Goal: Information Seeking & Learning: Learn about a topic

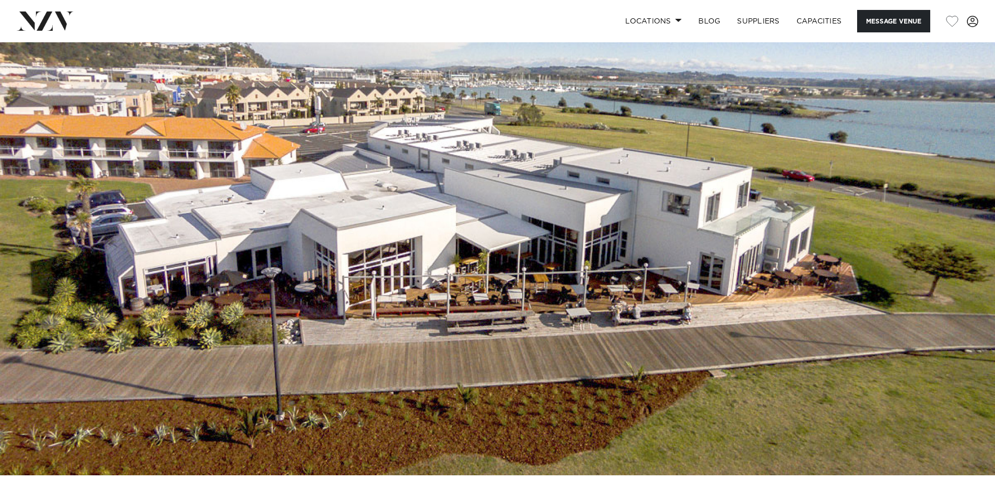
scroll to position [27, 0]
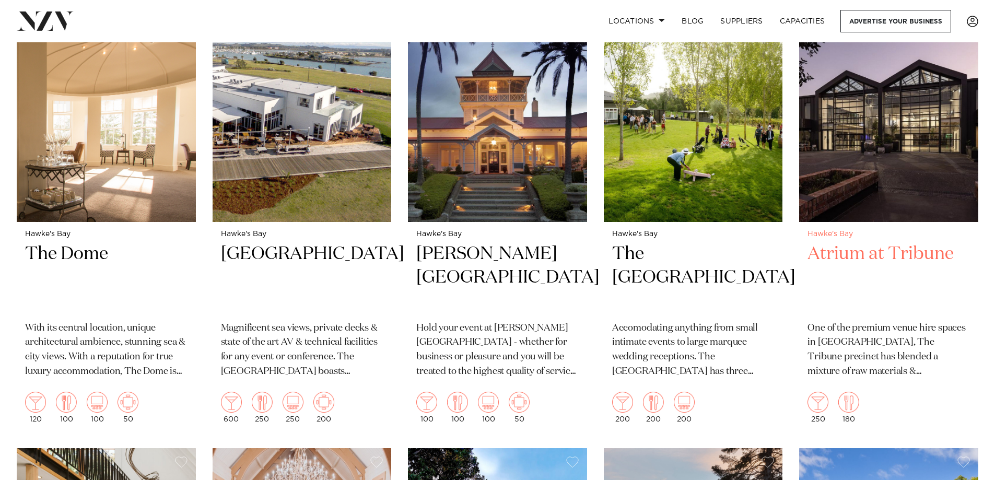
click at [885, 154] on img at bounding box center [888, 102] width 179 height 240
click at [111, 161] on img at bounding box center [106, 102] width 179 height 240
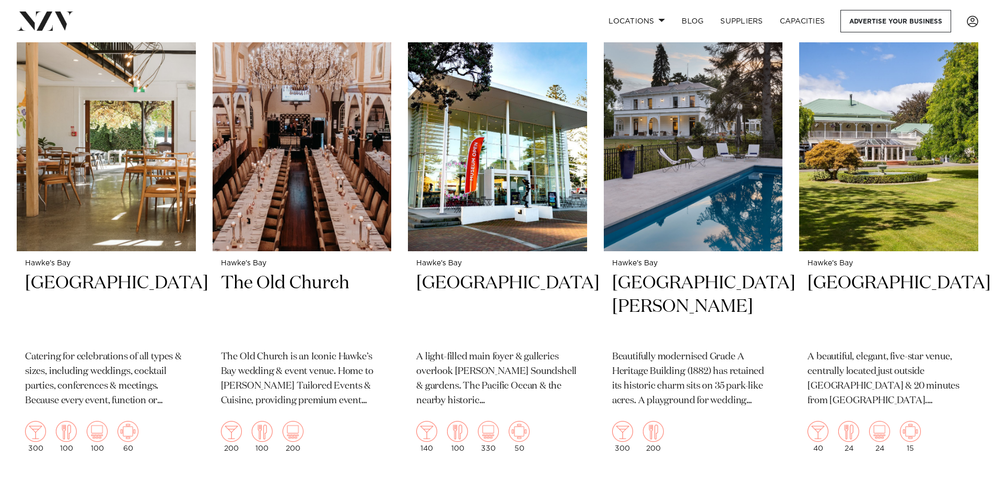
scroll to position [1391, 0]
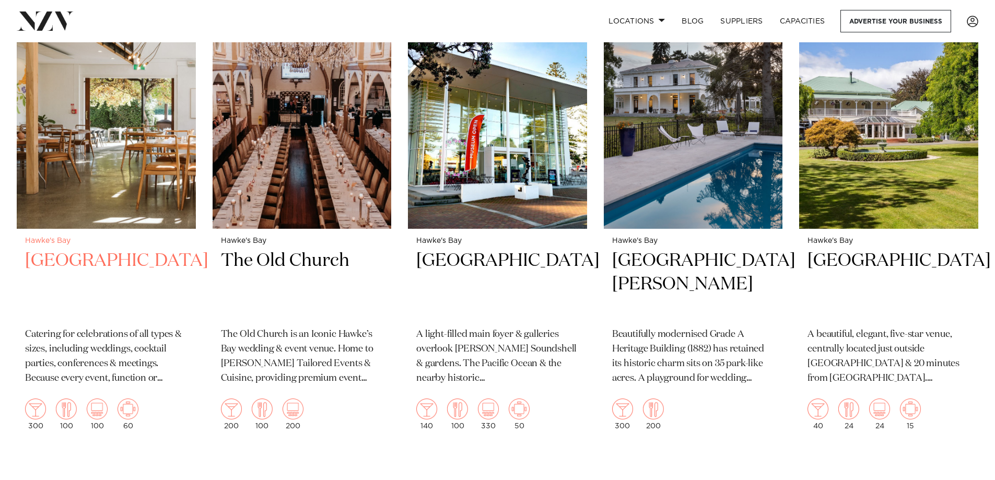
click at [44, 149] on img at bounding box center [106, 109] width 179 height 240
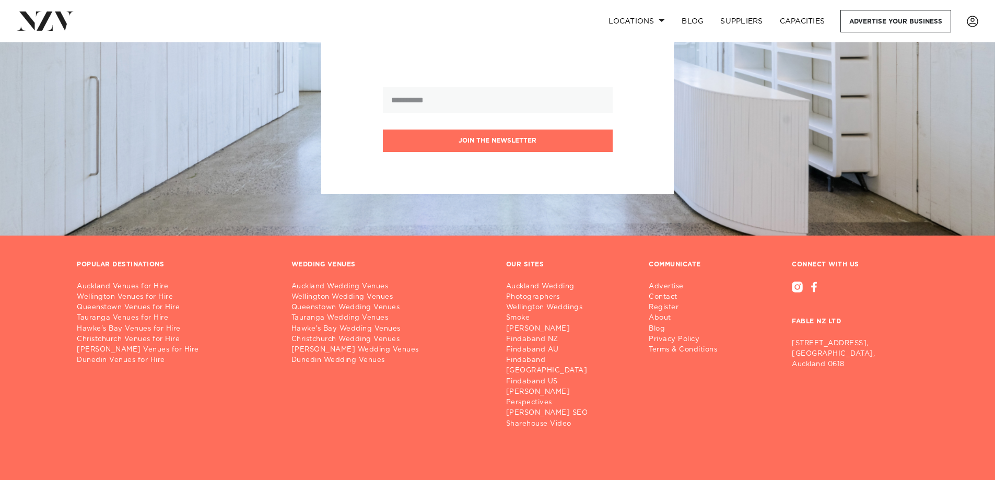
scroll to position [1999, 0]
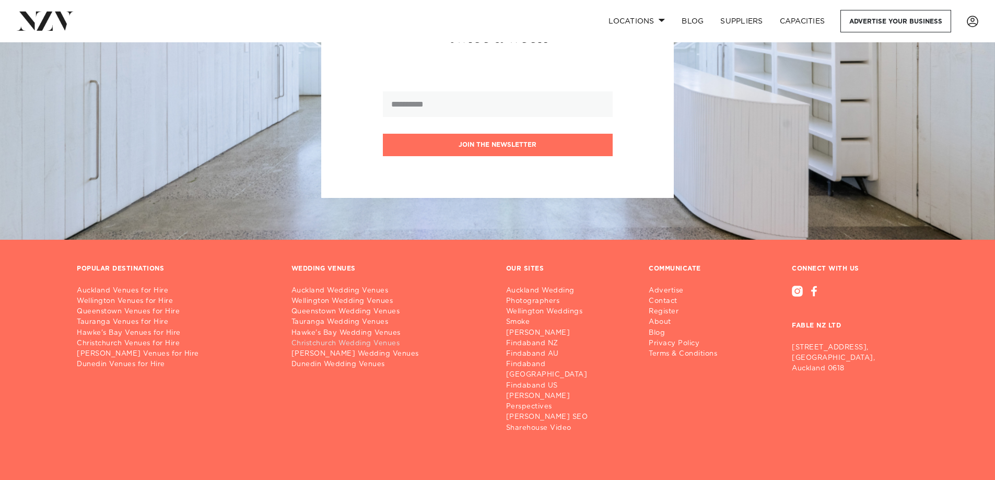
click at [348, 338] on link "Christchurch Wedding Venues" at bounding box center [390, 343] width 198 height 10
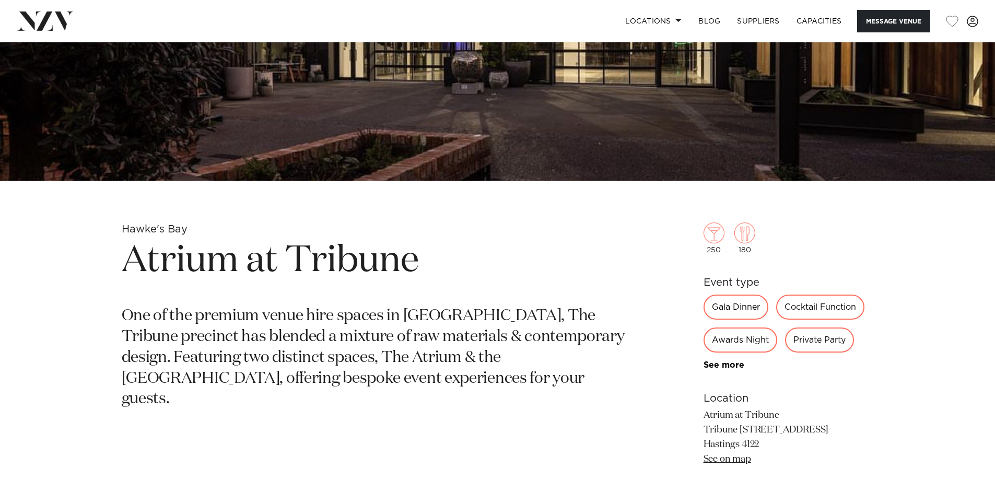
scroll to position [311, 0]
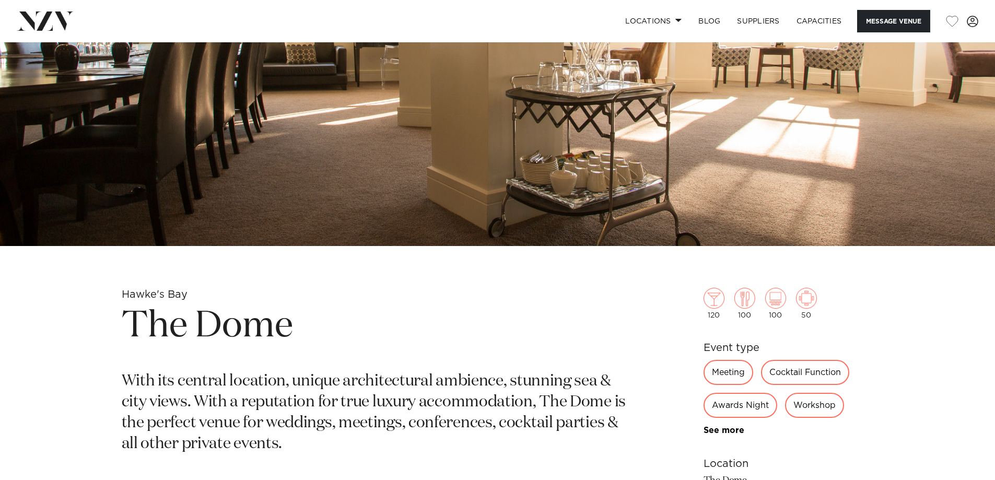
scroll to position [267, 0]
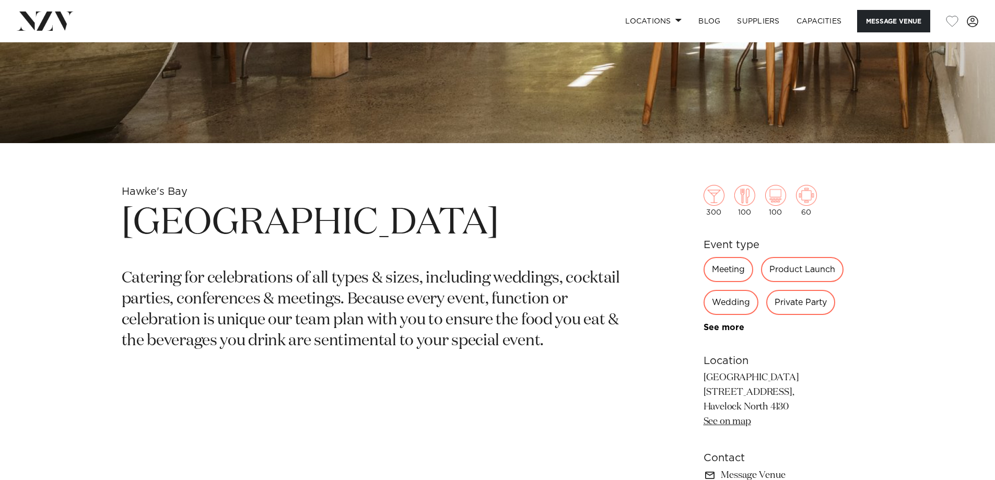
scroll to position [351, 0]
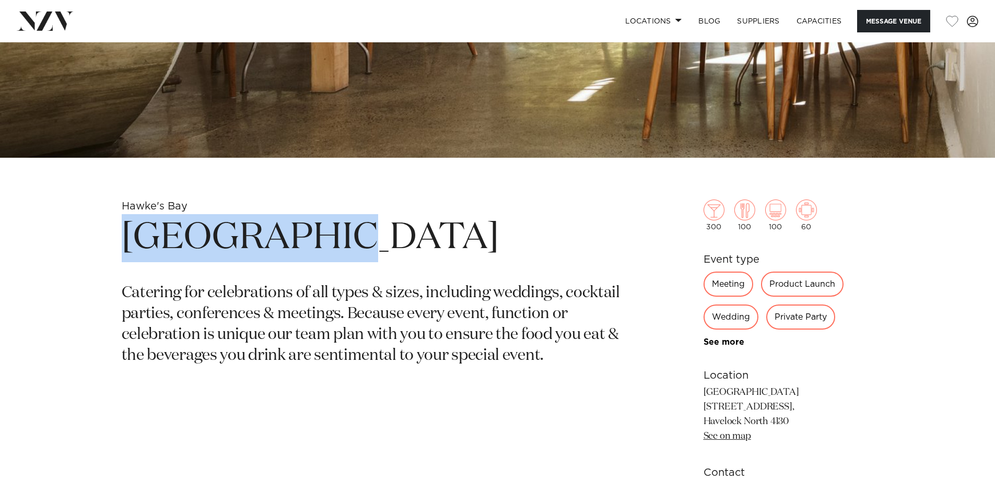
drag, startPoint x: 126, startPoint y: 238, endPoint x: 306, endPoint y: 239, distance: 179.7
click at [306, 239] on h1 "St George's Restaurant" at bounding box center [376, 238] width 508 height 48
copy h1 "St George's"
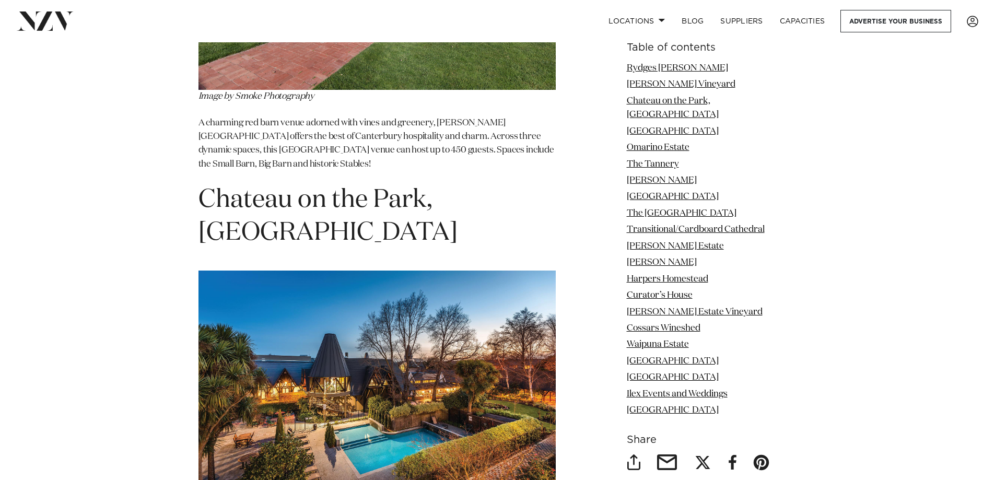
scroll to position [1925, 0]
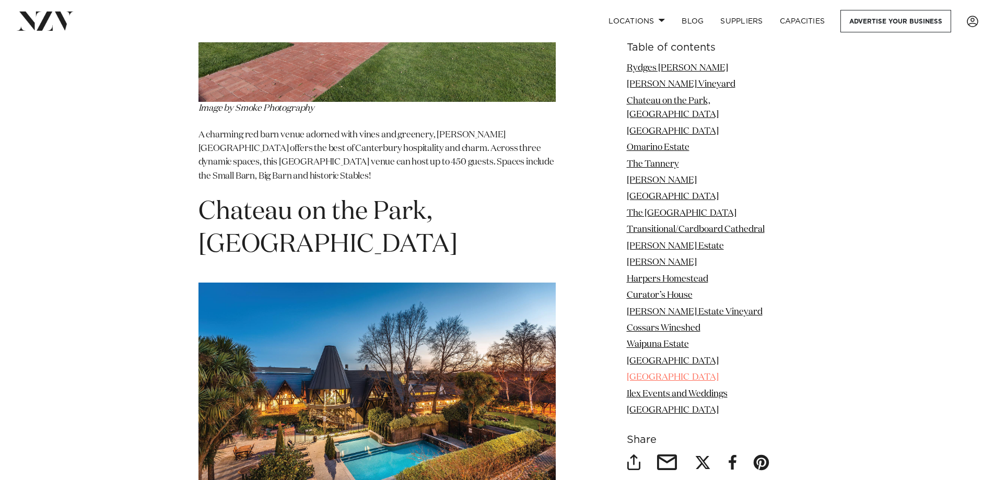
click at [687, 373] on link "[GEOGRAPHIC_DATA]" at bounding box center [673, 377] width 92 height 9
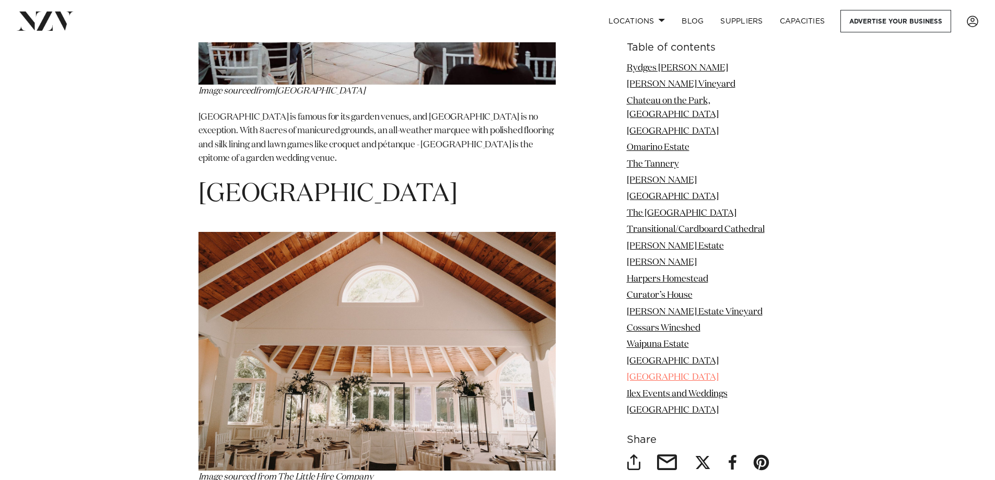
scroll to position [8486, 0]
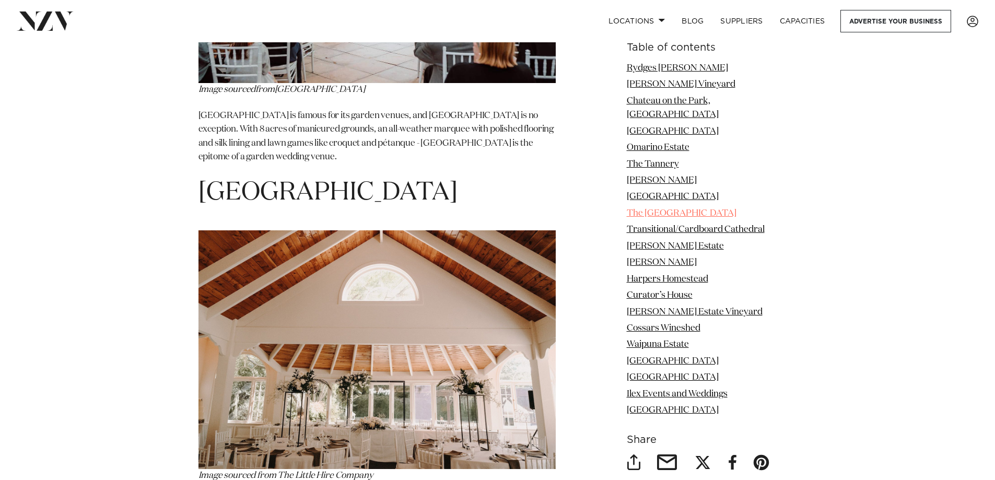
click at [697, 209] on link "The [GEOGRAPHIC_DATA]" at bounding box center [682, 213] width 110 height 9
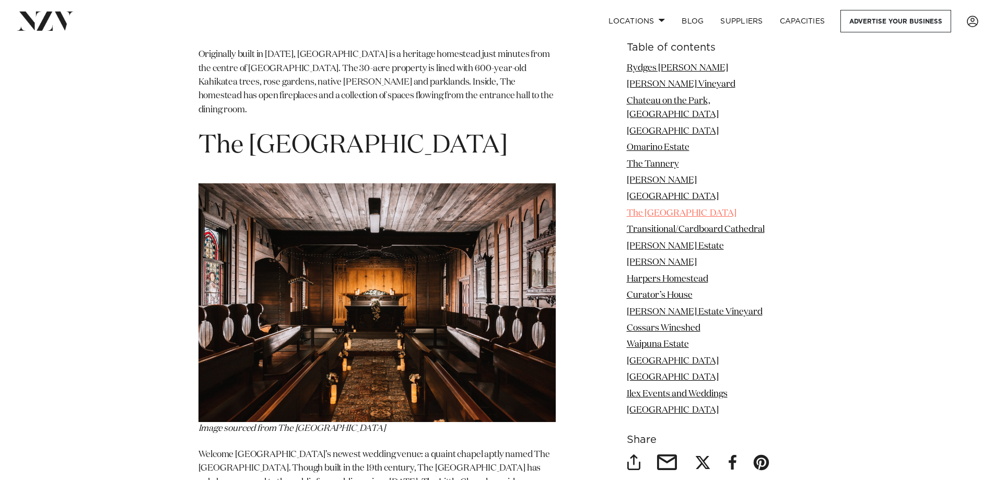
scroll to position [4408, 0]
click at [691, 308] on link "[PERSON_NAME] Estate Vineyard" at bounding box center [695, 312] width 136 height 9
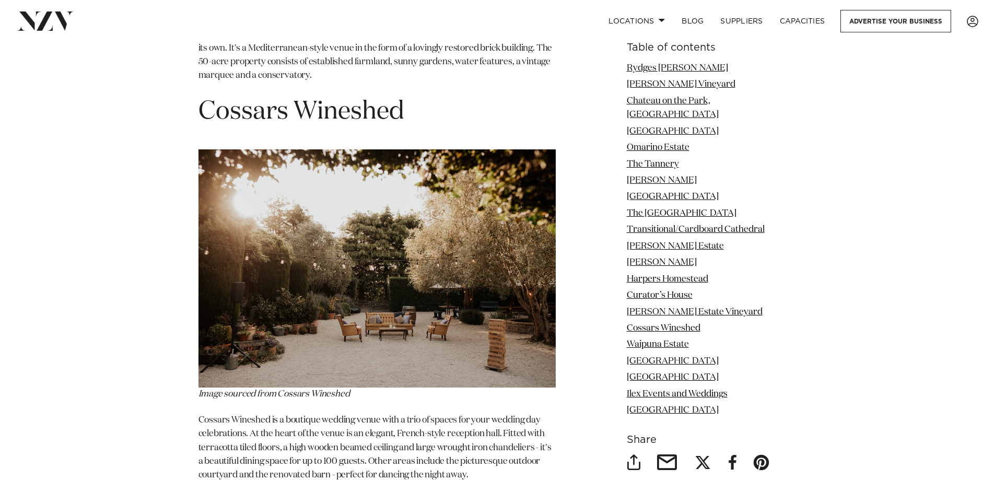
scroll to position [7231, 0]
